Goal: Task Accomplishment & Management: Manage account settings

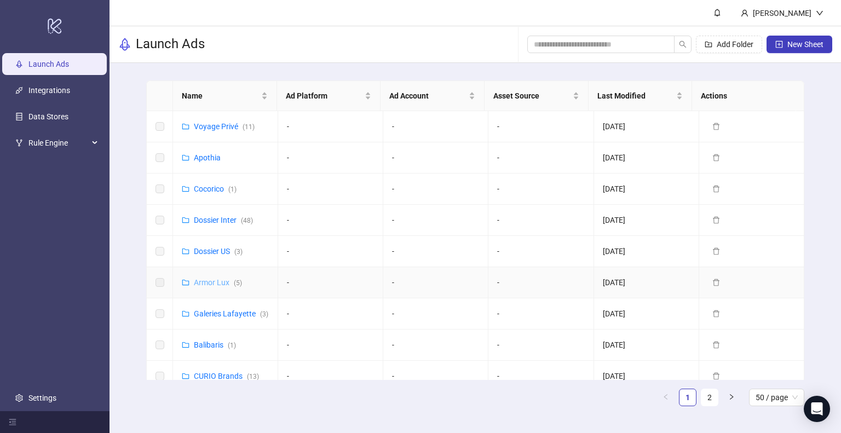
click at [217, 284] on link "Armor Lux ( 5 )" at bounding box center [218, 282] width 48 height 9
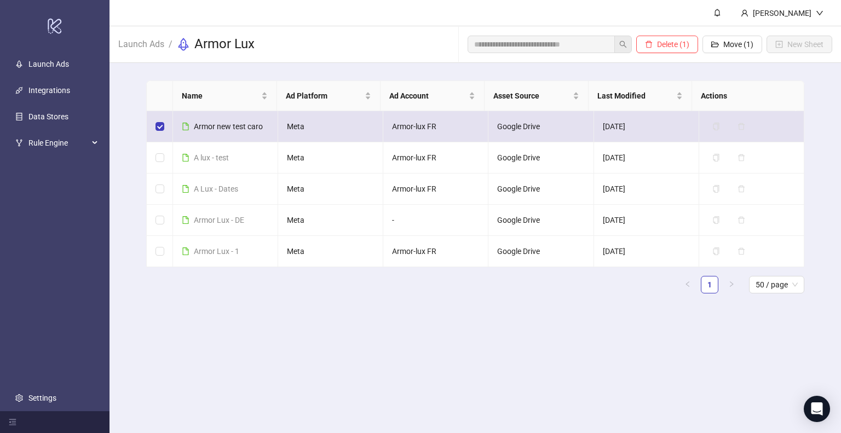
click at [164, 124] on td at bounding box center [160, 126] width 26 height 31
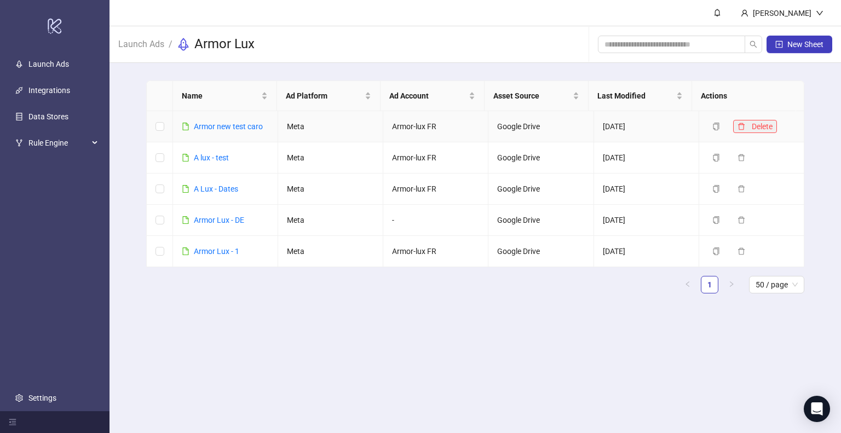
click at [738, 128] on button "Delete" at bounding box center [756, 126] width 44 height 13
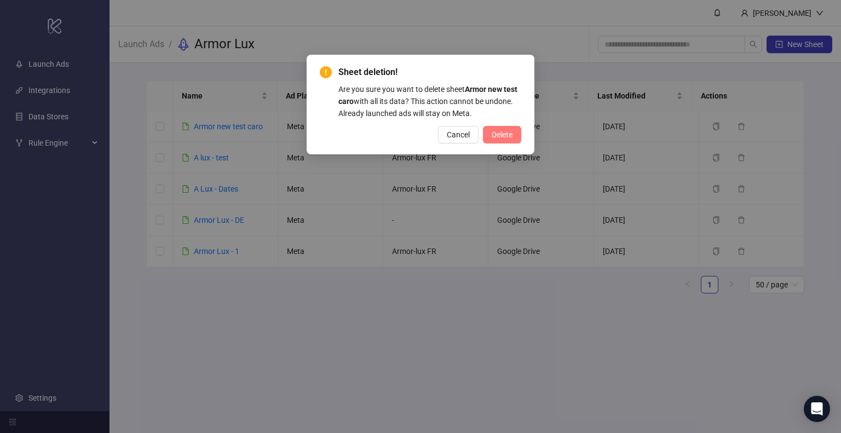
click at [508, 138] on span "Delete" at bounding box center [502, 134] width 21 height 9
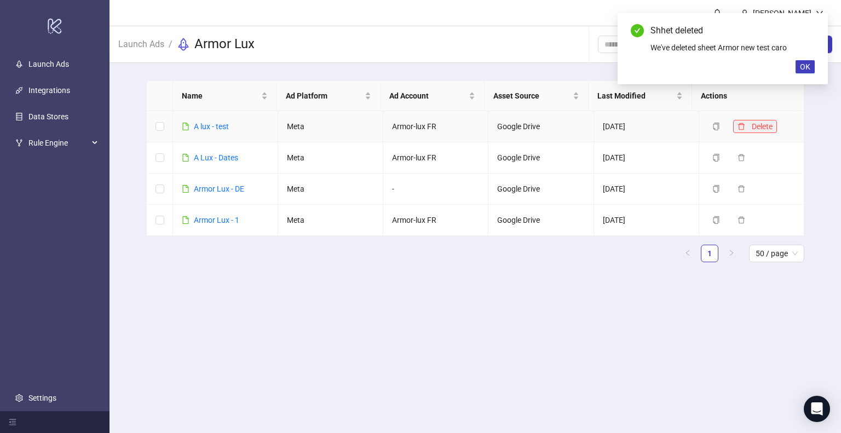
click at [738, 125] on icon "delete" at bounding box center [742, 127] width 8 height 8
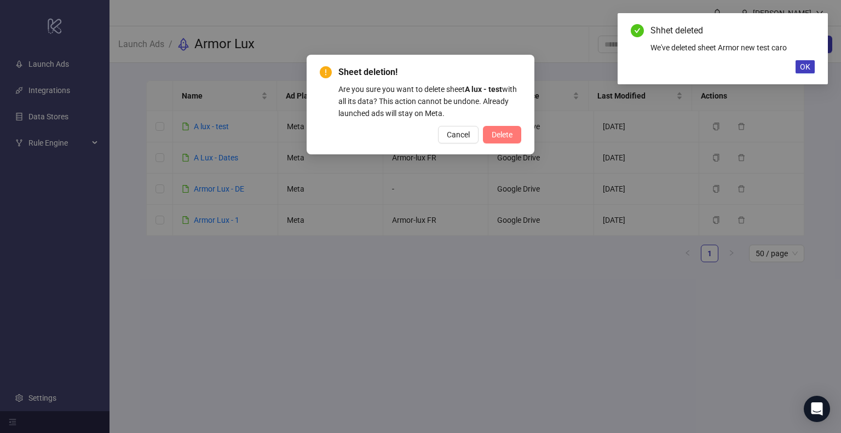
click at [512, 136] on span "Delete" at bounding box center [502, 134] width 21 height 9
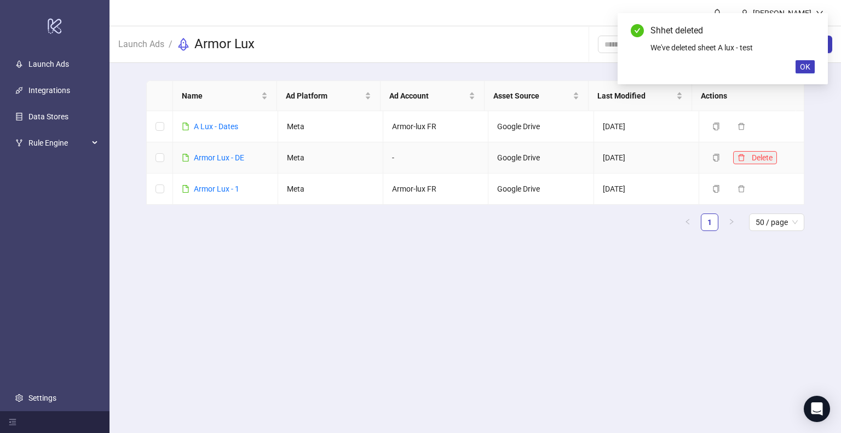
click at [740, 156] on button "Delete" at bounding box center [756, 157] width 44 height 13
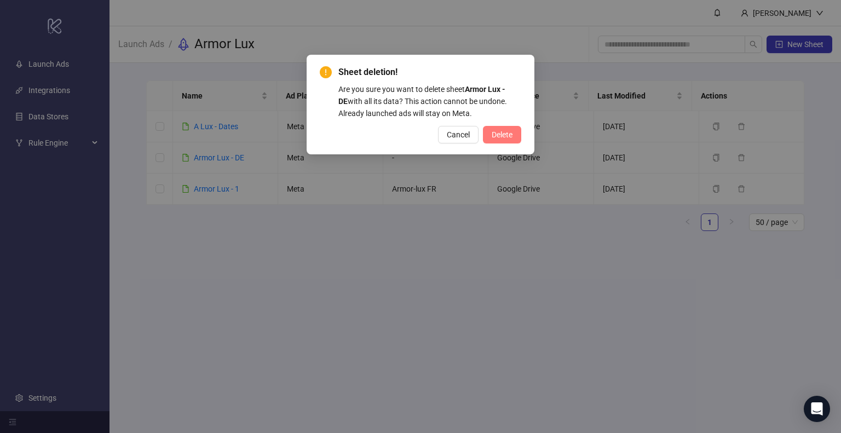
click at [515, 134] on button "Delete" at bounding box center [502, 135] width 38 height 18
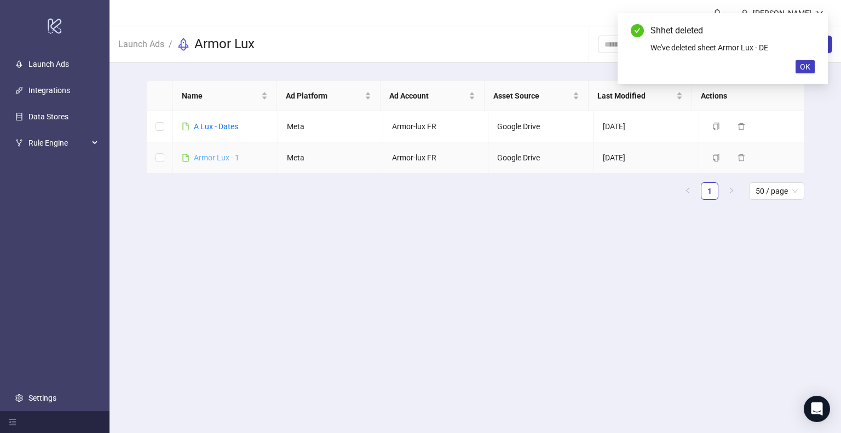
click at [224, 156] on link "Armor Lux - 1" at bounding box center [216, 157] width 45 height 9
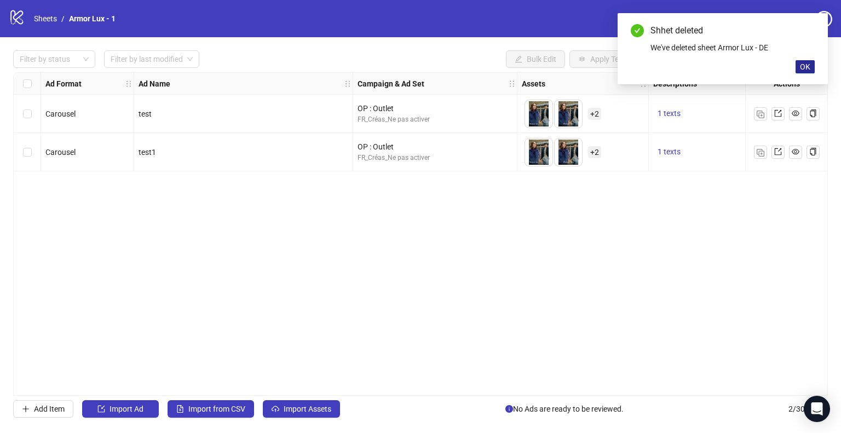
click at [810, 67] on span "OK" at bounding box center [805, 66] width 10 height 9
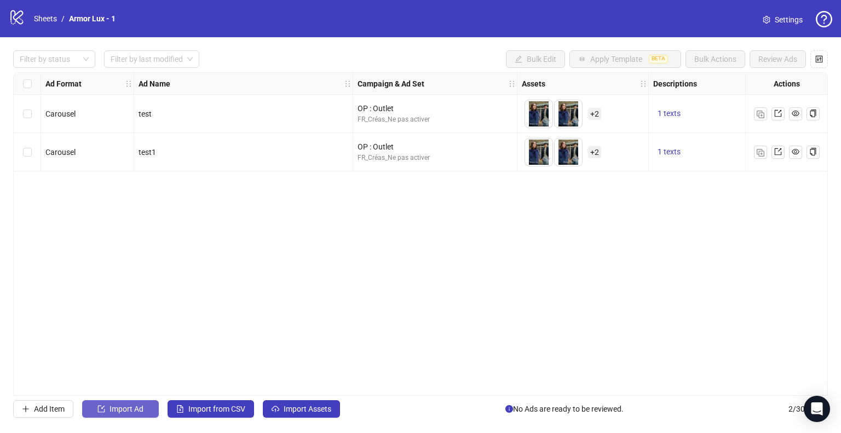
click at [123, 414] on button "Import Ad" at bounding box center [120, 409] width 77 height 18
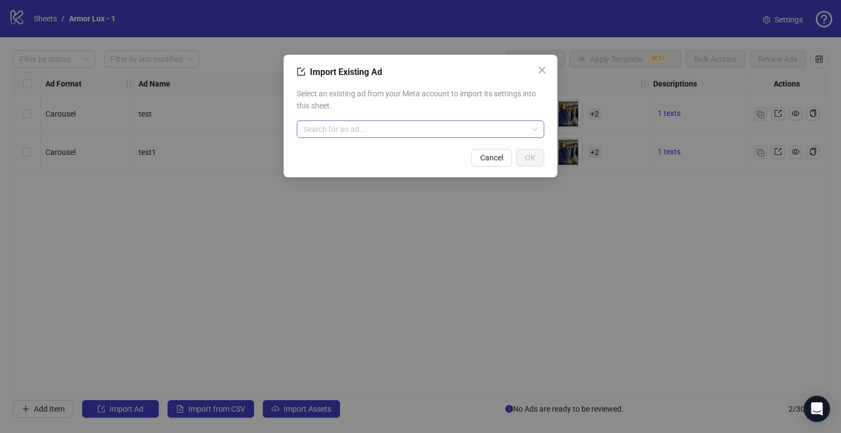
click at [446, 134] on input "search" at bounding box center [415, 129] width 225 height 16
click at [357, 107] on span "Select an existing ad from your Meta account to import its settings into this s…" at bounding box center [421, 100] width 248 height 24
